Goal: Task Accomplishment & Management: Manage account settings

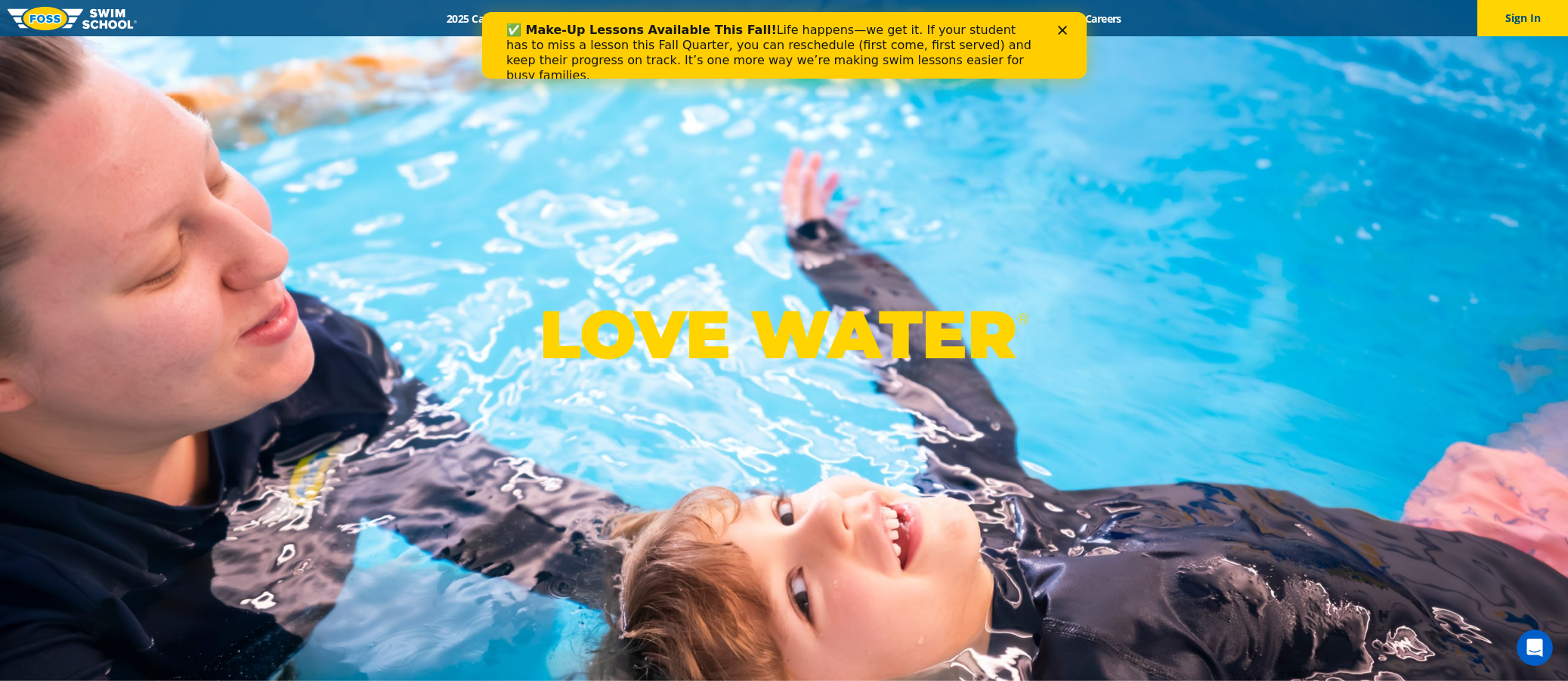
click at [1060, 26] on icon "Close" at bounding box center [1062, 30] width 9 height 9
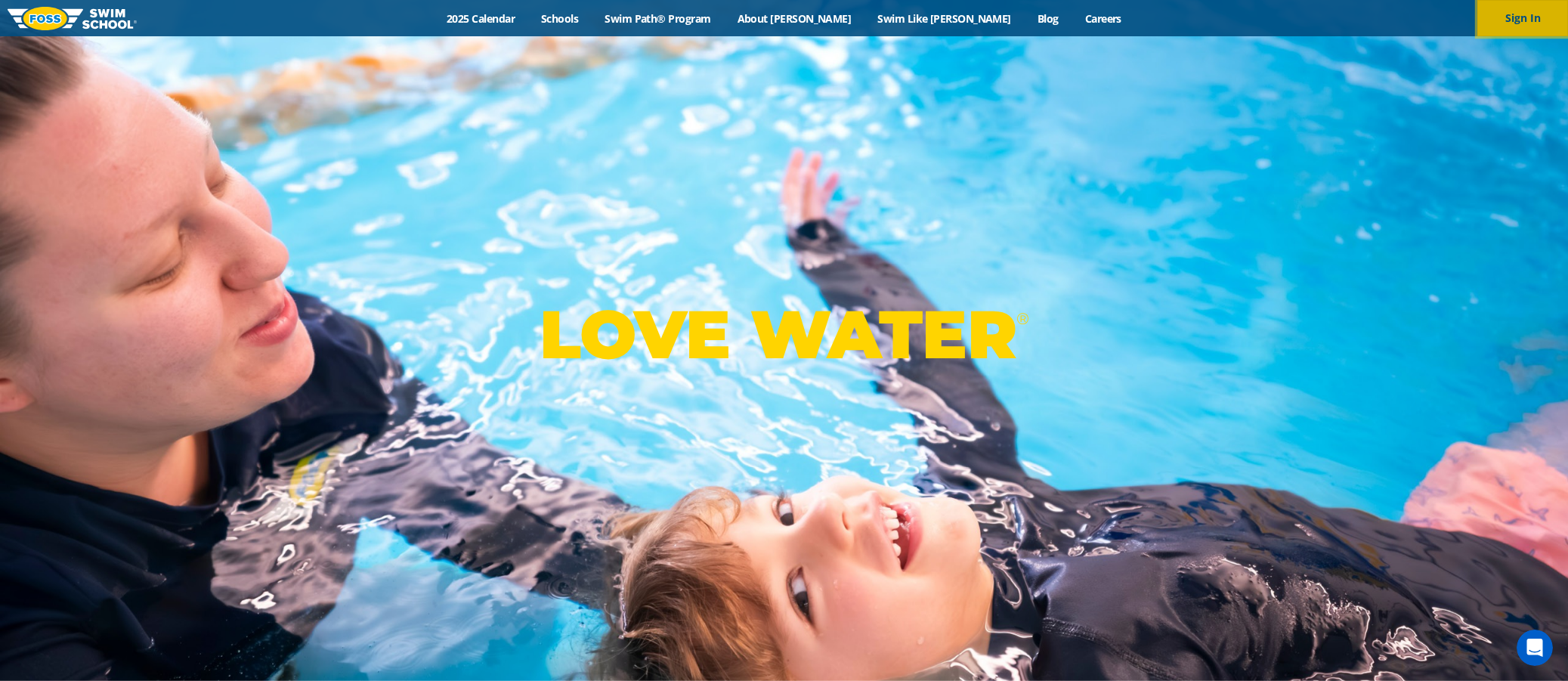
click at [1525, 18] on button "Sign In" at bounding box center [1523, 18] width 91 height 36
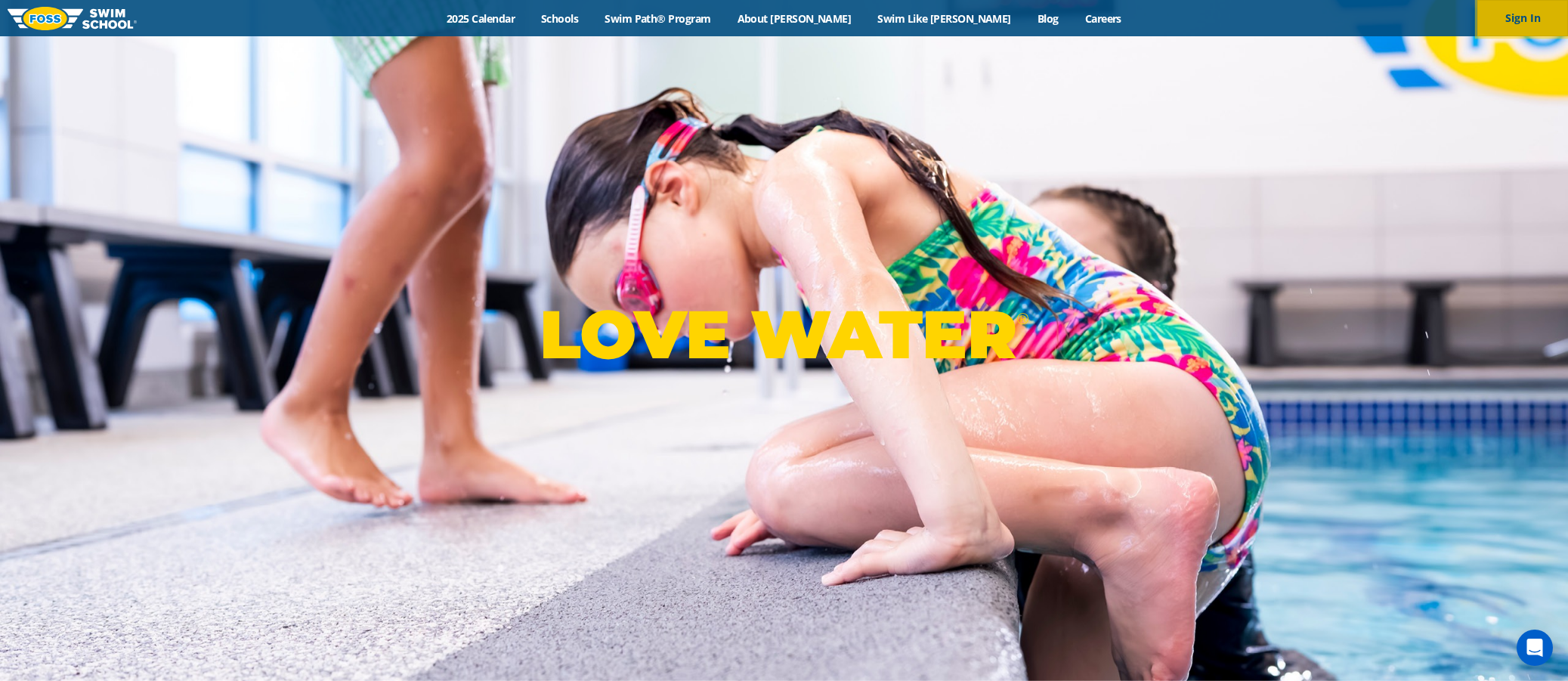
click at [1533, 19] on button "Sign In" at bounding box center [1523, 18] width 91 height 36
